Goal: Navigation & Orientation: Find specific page/section

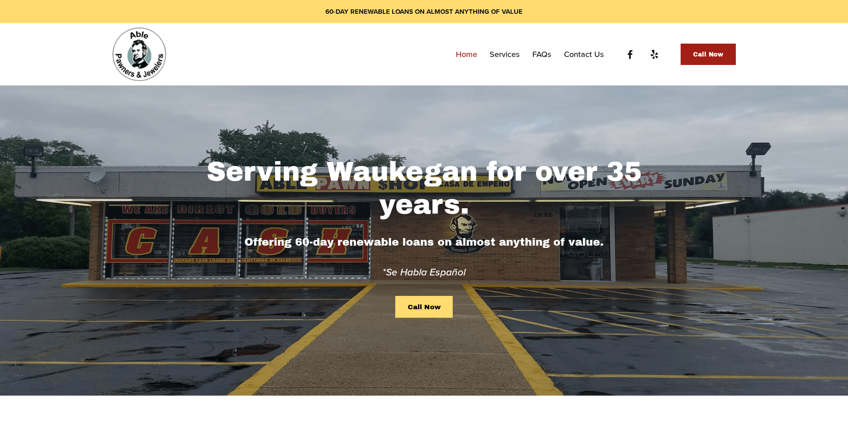
click at [509, 57] on link "Services" at bounding box center [505, 54] width 30 height 16
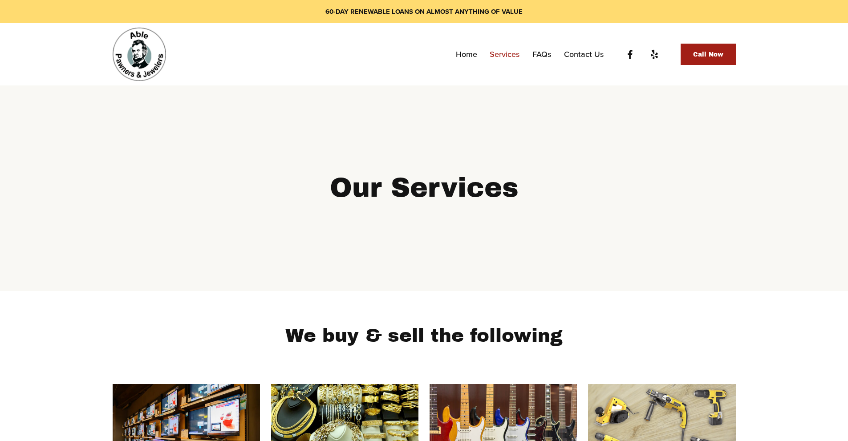
click at [544, 53] on link "FAQs" at bounding box center [542, 54] width 19 height 16
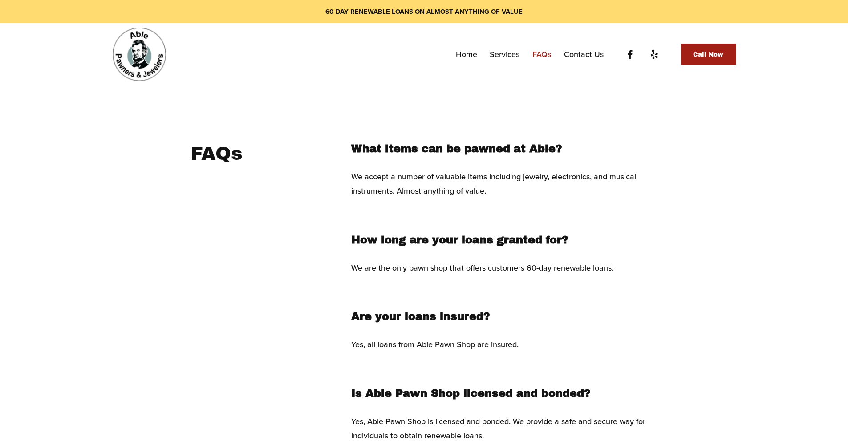
click at [583, 49] on link "Contact Us" at bounding box center [584, 54] width 40 height 16
